Goal: Download file/media

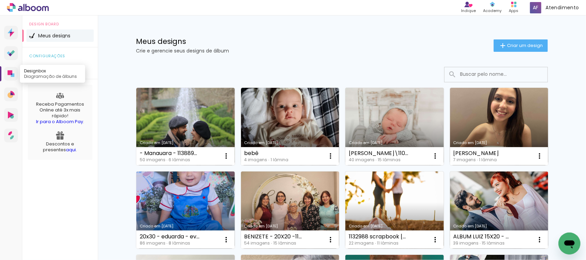
click at [11, 70] on icon at bounding box center [10, 72] width 5 height 5
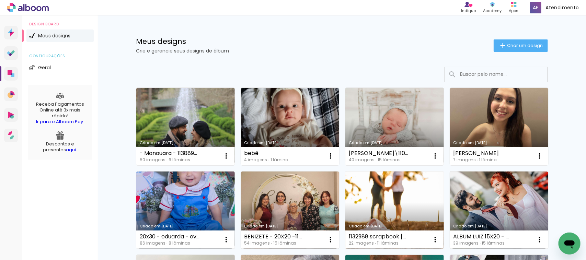
click at [371, 206] on link "Criado em [DATE]" at bounding box center [394, 211] width 99 height 78
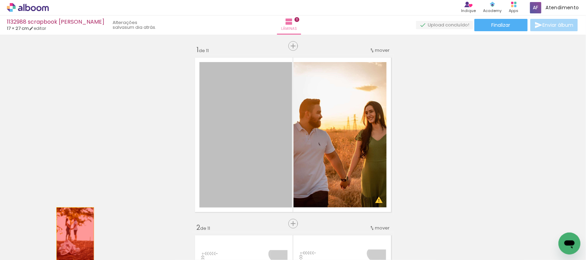
drag, startPoint x: 259, startPoint y: 134, endPoint x: 72, endPoint y: 237, distance: 213.4
click at [72, 237] on quentale-workspace at bounding box center [293, 130] width 586 height 260
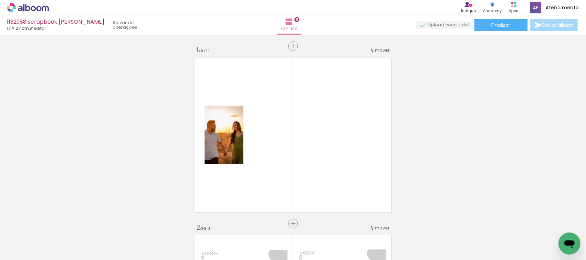
click at [58, 228] on quentale-thumb at bounding box center [68, 236] width 38 height 39
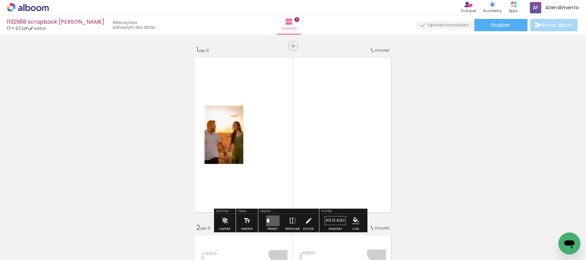
click at [219, 161] on quentale-photo at bounding box center [224, 135] width 39 height 58
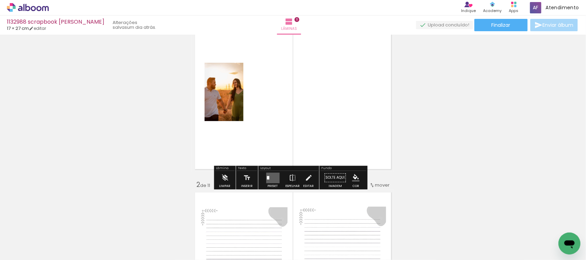
click at [270, 179] on quentale-layouter at bounding box center [272, 178] width 13 height 11
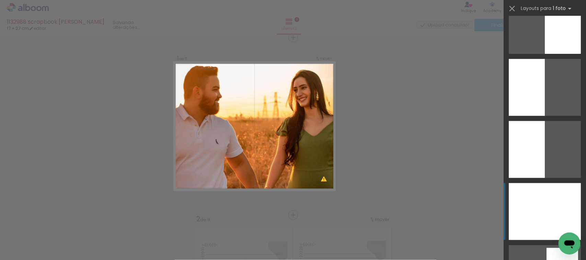
scroll to position [1502, 0]
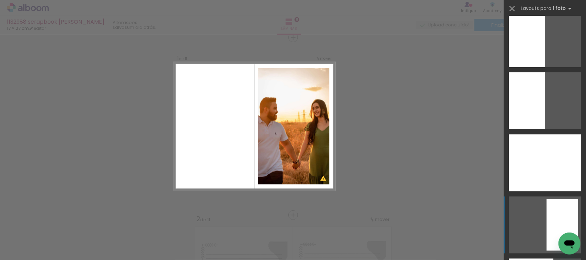
click at [546, 220] on div at bounding box center [562, 224] width 32 height 51
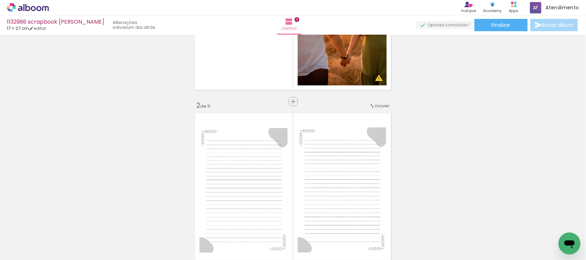
scroll to position [137, 0]
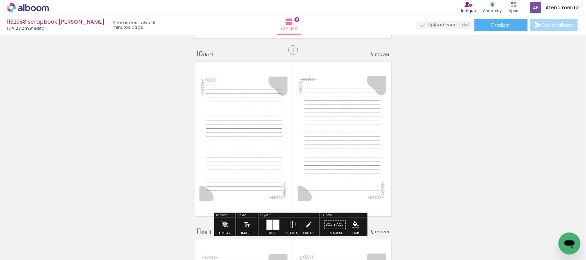
scroll to position [1811, 0]
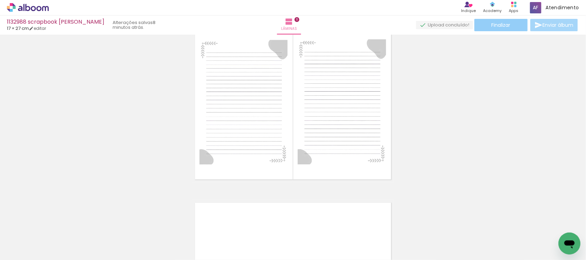
click at [503, 24] on span "Finalizar" at bounding box center [501, 25] width 19 height 5
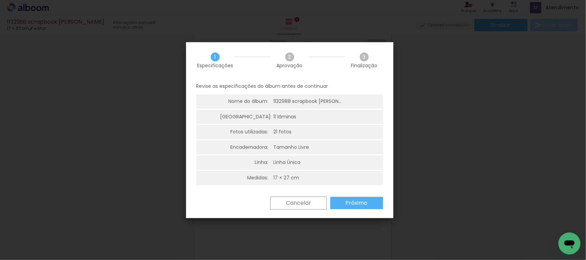
click at [335, 155] on ul "Nome do álbum: 1132988 scrapbook [PERSON_NAME]: 11 lâminas Fotos utilizadas: 21…" at bounding box center [289, 140] width 187 height 92
drag, startPoint x: 273, startPoint y: 130, endPoint x: 321, endPoint y: 146, distance: 50.6
click at [306, 134] on li "Fotos utilizadas: 21 fotos" at bounding box center [289, 132] width 187 height 14
click at [0, 0] on slot "Próximo" at bounding box center [0, 0] width 0 height 0
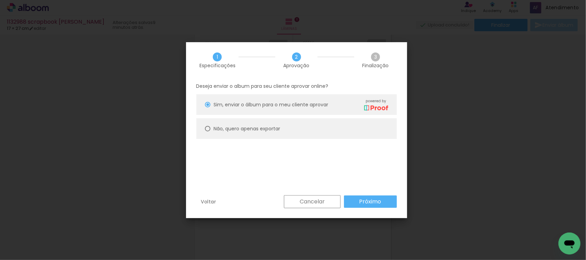
click at [204, 124] on paper-radio-button "Não, quero apenas exportar" at bounding box center [296, 128] width 200 height 21
type paper-radio-button "on"
click at [0, 0] on slot "Próximo" at bounding box center [0, 0] width 0 height 0
type input "Alta, 300 DPI"
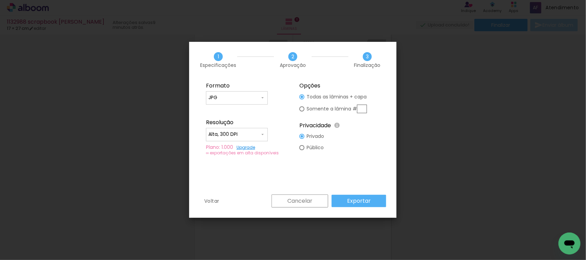
click at [212, 151] on div "∞ exportações em alta disponíveis" at bounding box center [246, 152] width 80 height 5
click at [263, 137] on iron-icon at bounding box center [262, 134] width 5 height 5
click at [263, 135] on paper-item "Alta, 300 DPI" at bounding box center [237, 134] width 62 height 14
click at [0, 0] on slot "Exportar" at bounding box center [0, 0] width 0 height 0
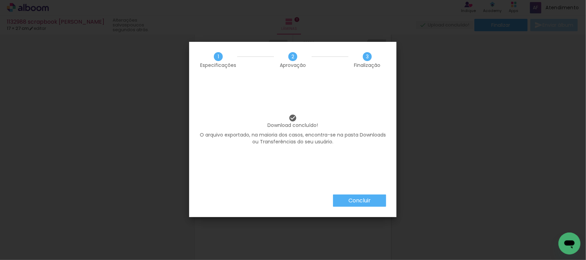
click at [338, 199] on paper-button "Concluir" at bounding box center [359, 201] width 53 height 12
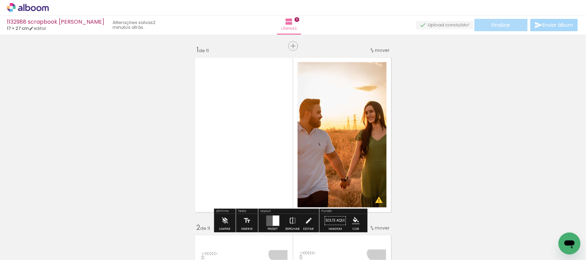
click at [492, 26] on span "Finalizar" at bounding box center [501, 25] width 19 height 5
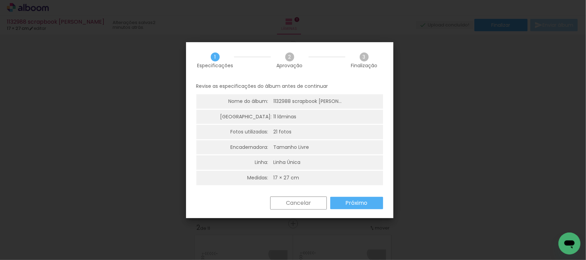
click at [373, 205] on paper-button "Próximo" at bounding box center [356, 203] width 53 height 12
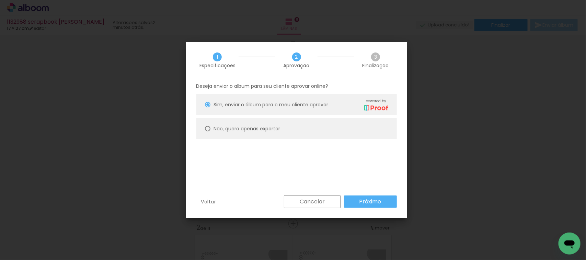
click at [206, 133] on paper-radio-button "Não, quero apenas exportar" at bounding box center [296, 128] width 200 height 21
type paper-radio-button "on"
click at [393, 203] on paper-button "Próximo" at bounding box center [370, 202] width 53 height 12
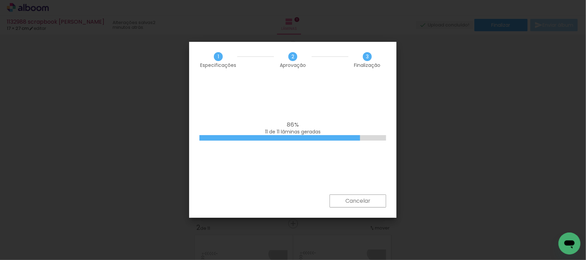
drag, startPoint x: 266, startPoint y: 84, endPoint x: 252, endPoint y: 62, distance: 26.8
drag, startPoint x: 252, startPoint y: 62, endPoint x: 247, endPoint y: 52, distance: 10.5
drag, startPoint x: 247, startPoint y: 52, endPoint x: 235, endPoint y: 45, distance: 14.5
drag, startPoint x: 307, startPoint y: 116, endPoint x: 281, endPoint y: 136, distance: 31.8
click at [281, 136] on div at bounding box center [279, 137] width 161 height 5
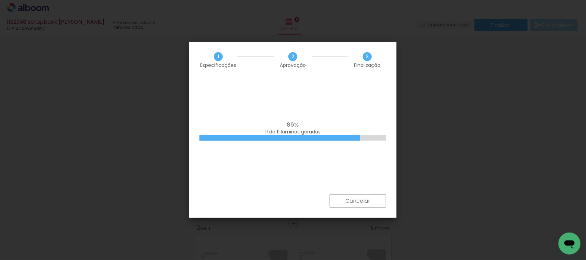
click at [373, 205] on paper-button "Cancelar" at bounding box center [358, 201] width 57 height 13
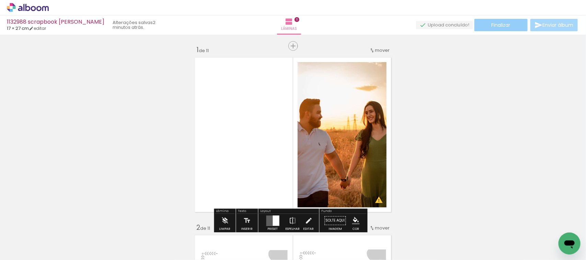
click at [481, 24] on paper-button "Finalizar" at bounding box center [500, 25] width 53 height 12
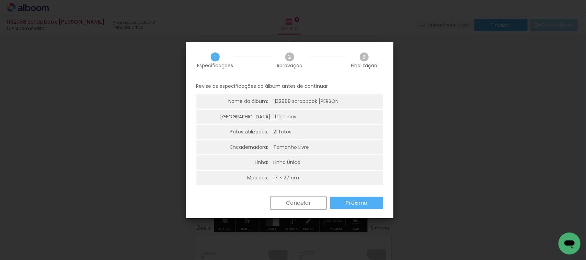
click at [0, 0] on slot "Próximo" at bounding box center [0, 0] width 0 height 0
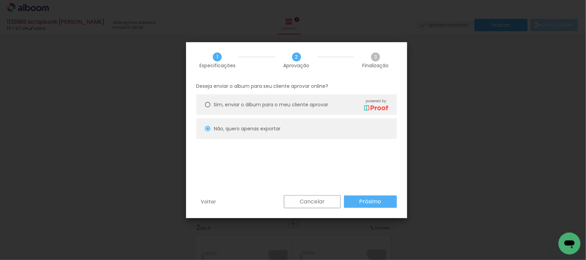
click at [383, 202] on paper-button "Próximo" at bounding box center [370, 202] width 53 height 12
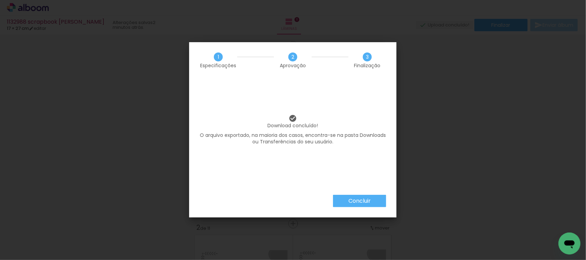
click at [254, 177] on div "Download concluído! O arquivo exportado, na maioria dos casos, encontra-se na p…" at bounding box center [292, 136] width 207 height 117
drag, startPoint x: 365, startPoint y: 203, endPoint x: 268, endPoint y: 186, distance: 97.7
click at [268, 191] on div "1 Especificações 2 Aprovação 3 Finalização Download concluído! O arquivo export…" at bounding box center [292, 129] width 207 height 175
click at [296, 144] on p "O arquivo exportado, na maioria dos casos, encontra-se na pasta Downloads ou Tr…" at bounding box center [292, 138] width 187 height 13
click at [336, 197] on paper-button "Concluir" at bounding box center [359, 201] width 53 height 12
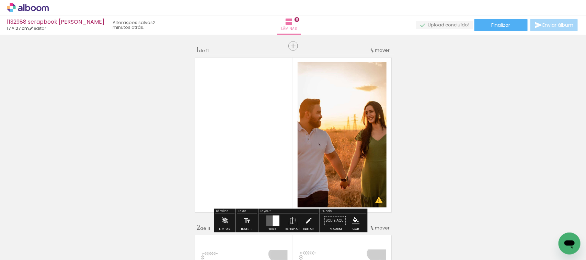
click at [487, 33] on div "1132988 scrapbook joão ricardo 17 × 27 cm editar 2 minutos atrás. Lâminas 11 Fi…" at bounding box center [293, 17] width 586 height 35
click at [492, 26] on span "Finalizar" at bounding box center [501, 25] width 19 height 5
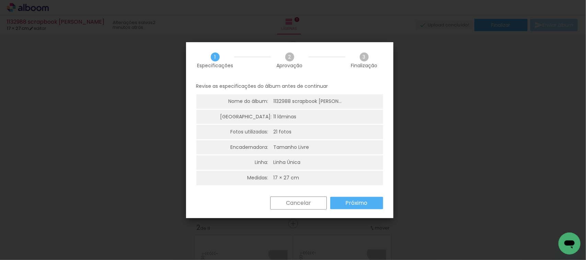
click at [0, 0] on slot "Próximo" at bounding box center [0, 0] width 0 height 0
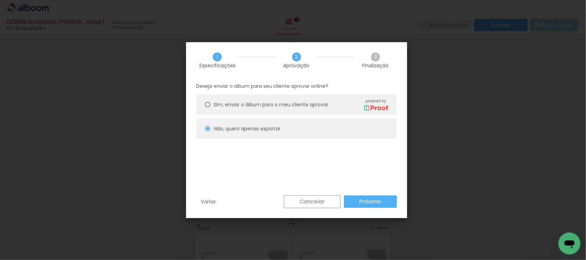
click at [203, 122] on paper-radio-button "Não, quero apenas exportar" at bounding box center [296, 128] width 200 height 21
click at [206, 101] on paper-radio-button "Sim, enviar o álbum para o meu cliente aprovar powered by" at bounding box center [296, 104] width 200 height 21
type paper-radio-button "on"
click at [208, 126] on div at bounding box center [207, 128] width 5 height 5
click at [383, 203] on paper-button "Próximo" at bounding box center [370, 202] width 53 height 12
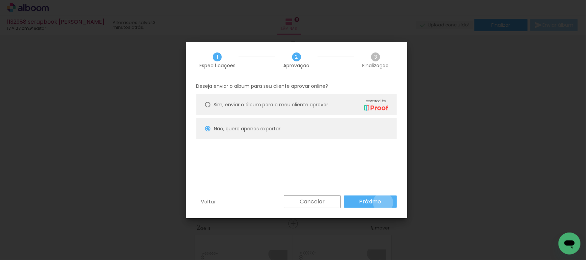
type input "Alta, 300 DPI"
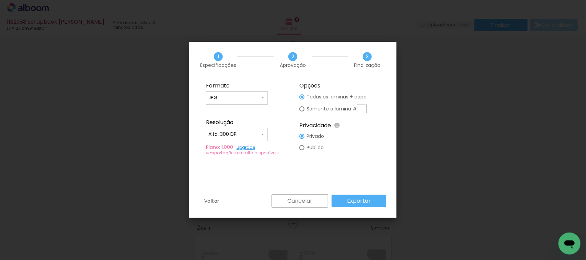
click at [268, 96] on fieldset "Formato JPG PDF Resolução Alta, 300 DPI Baixa Plano: 1.000 Upgrade ∞ exportaçõe…" at bounding box center [246, 119] width 92 height 82
click at [260, 96] on iron-icon at bounding box center [262, 97] width 5 height 5
click at [227, 107] on paper-item "PDF" at bounding box center [237, 111] width 62 height 14
type input "PDF"
click at [0, 0] on slot "Exportar" at bounding box center [0, 0] width 0 height 0
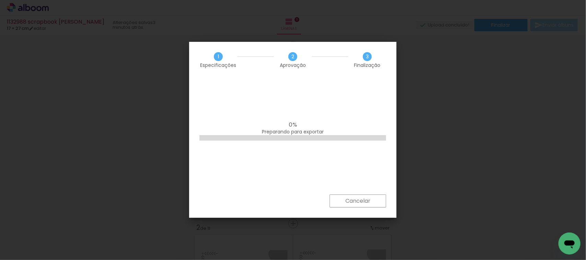
click at [325, 174] on div "0% Preparando para exportar" at bounding box center [292, 136] width 207 height 117
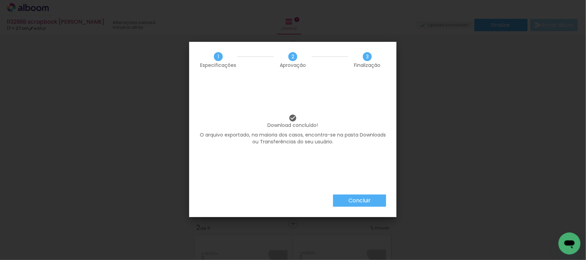
click at [324, 174] on div "Download concluído! O arquivo exportado, na maioria dos casos, encontra-se na p…" at bounding box center [292, 136] width 207 height 117
click at [0, 0] on slot "Concluir" at bounding box center [0, 0] width 0 height 0
